Goal: Transaction & Acquisition: Obtain resource

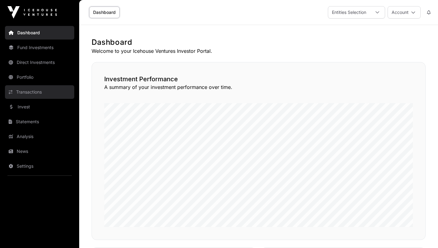
click at [33, 93] on link "Transactions" at bounding box center [39, 92] width 69 height 14
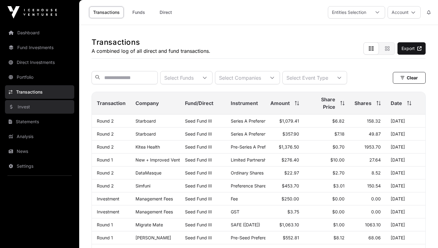
click at [26, 108] on link "Invest" at bounding box center [39, 107] width 69 height 14
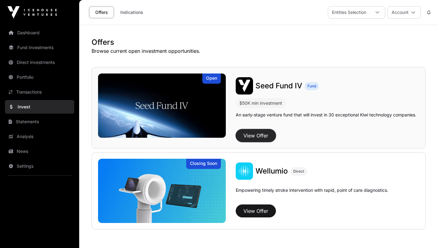
click at [261, 134] on button "View Offer" at bounding box center [256, 135] width 40 height 13
